Goal: Complete application form: Complete application form

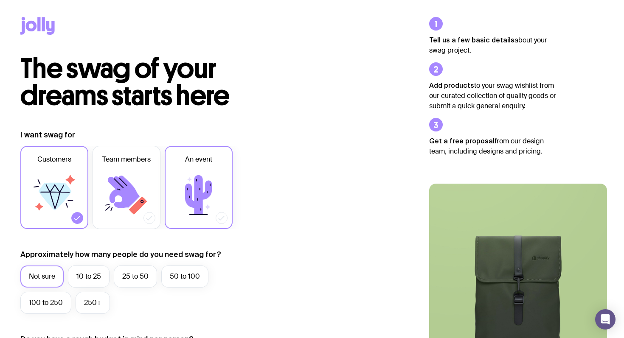
click at [199, 208] on icon at bounding box center [198, 194] width 27 height 39
click at [0, 0] on input "An event" at bounding box center [0, 0] width 0 height 0
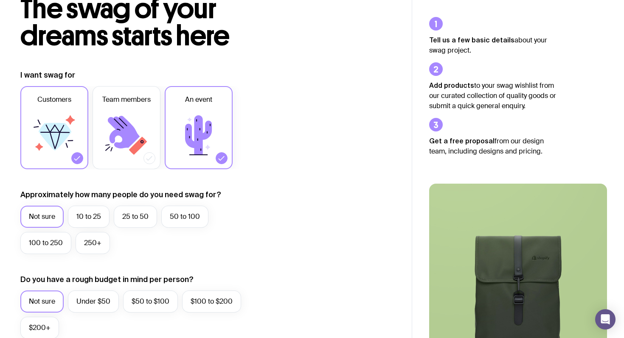
scroll to position [61, 0]
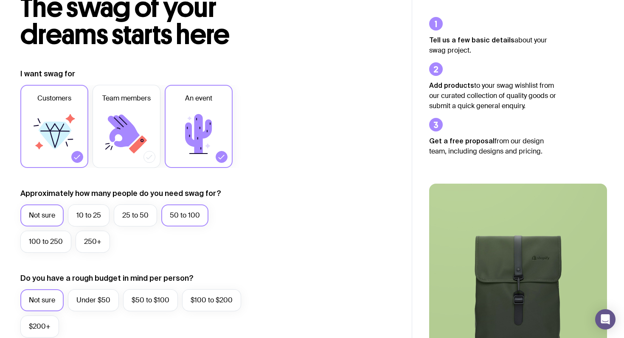
click at [177, 217] on label "50 to 100" at bounding box center [184, 215] width 47 height 22
click at [0, 0] on input "50 to 100" at bounding box center [0, 0] width 0 height 0
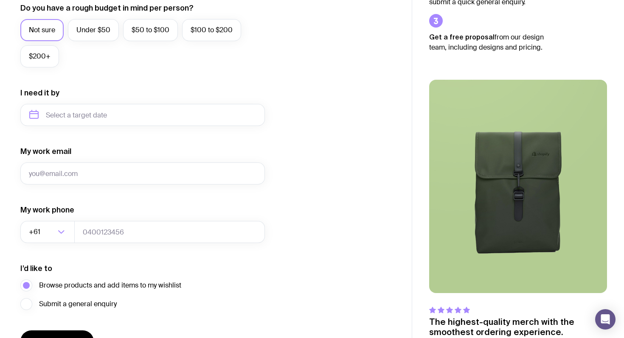
scroll to position [321, 0]
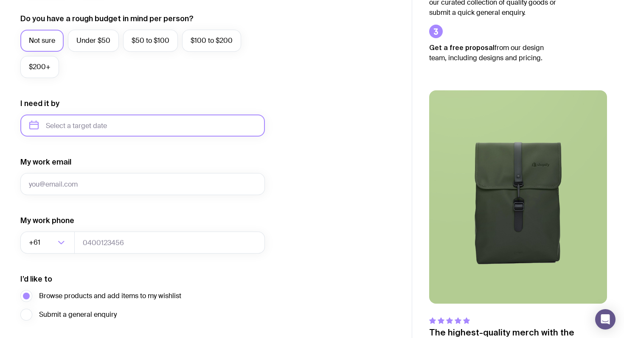
click at [135, 120] on input "text" at bounding box center [142, 126] width 244 height 22
click at [168, 140] on form "I want swag for Customers Team members An event Approximately how many people d…" at bounding box center [142, 86] width 244 height 554
click at [97, 129] on input "text" at bounding box center [142, 126] width 244 height 22
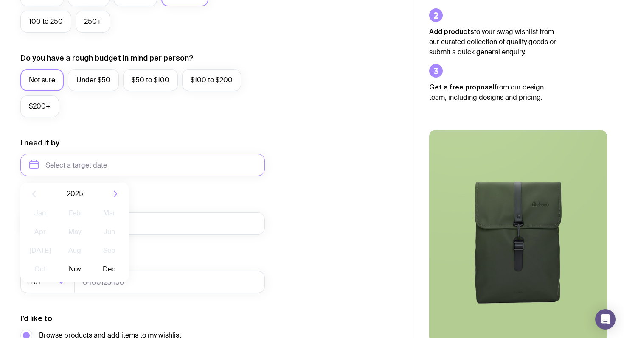
scroll to position [383, 0]
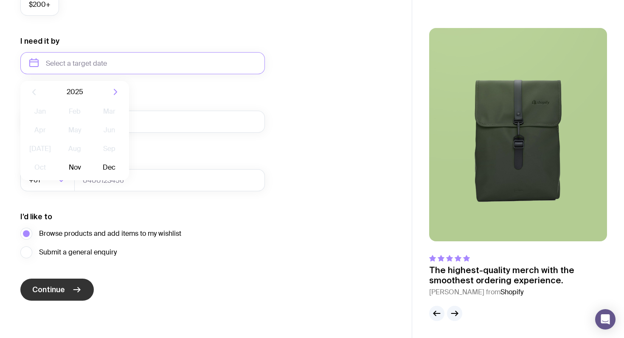
click at [67, 299] on button "Continue" at bounding box center [56, 290] width 73 height 22
click at [67, 290] on button "Continue" at bounding box center [56, 290] width 73 height 22
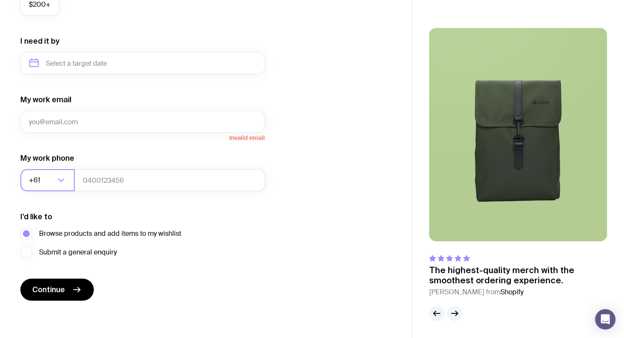
click at [59, 177] on icon "Search for option" at bounding box center [61, 180] width 10 height 10
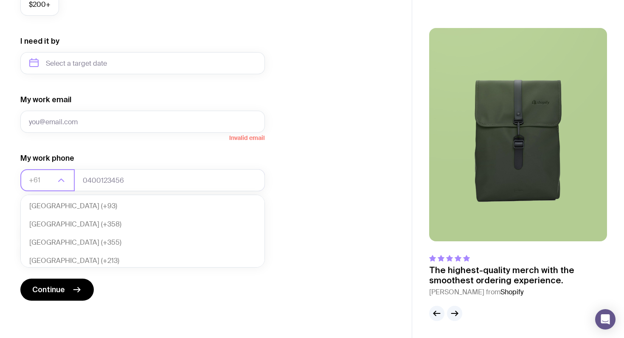
scroll to position [184, 0]
